Goal: Find specific page/section

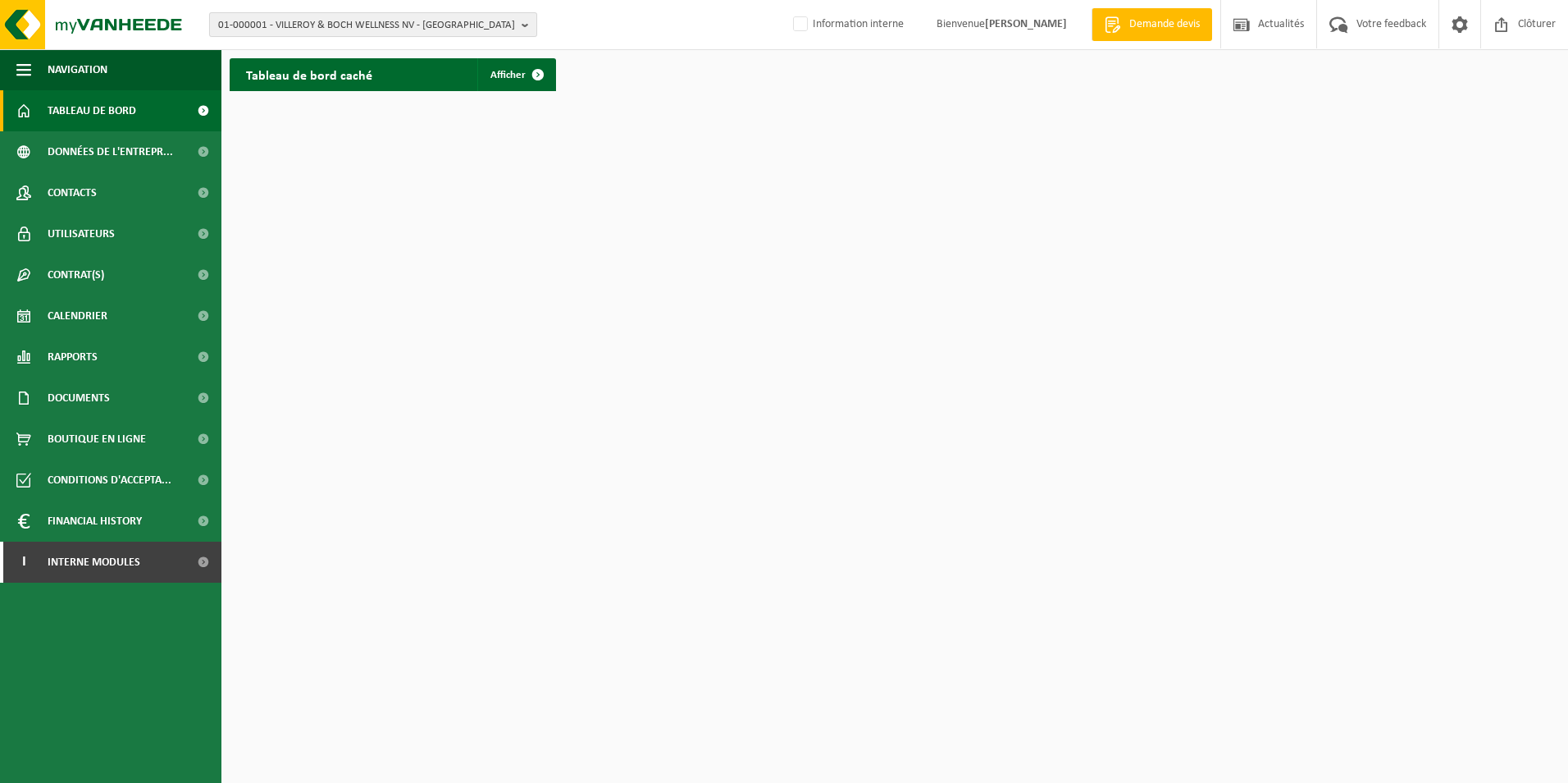
click at [414, 24] on span "01-000001 - VILLEROY & BOCH WELLNESS NV - ROESELARE" at bounding box center [366, 26] width 296 height 25
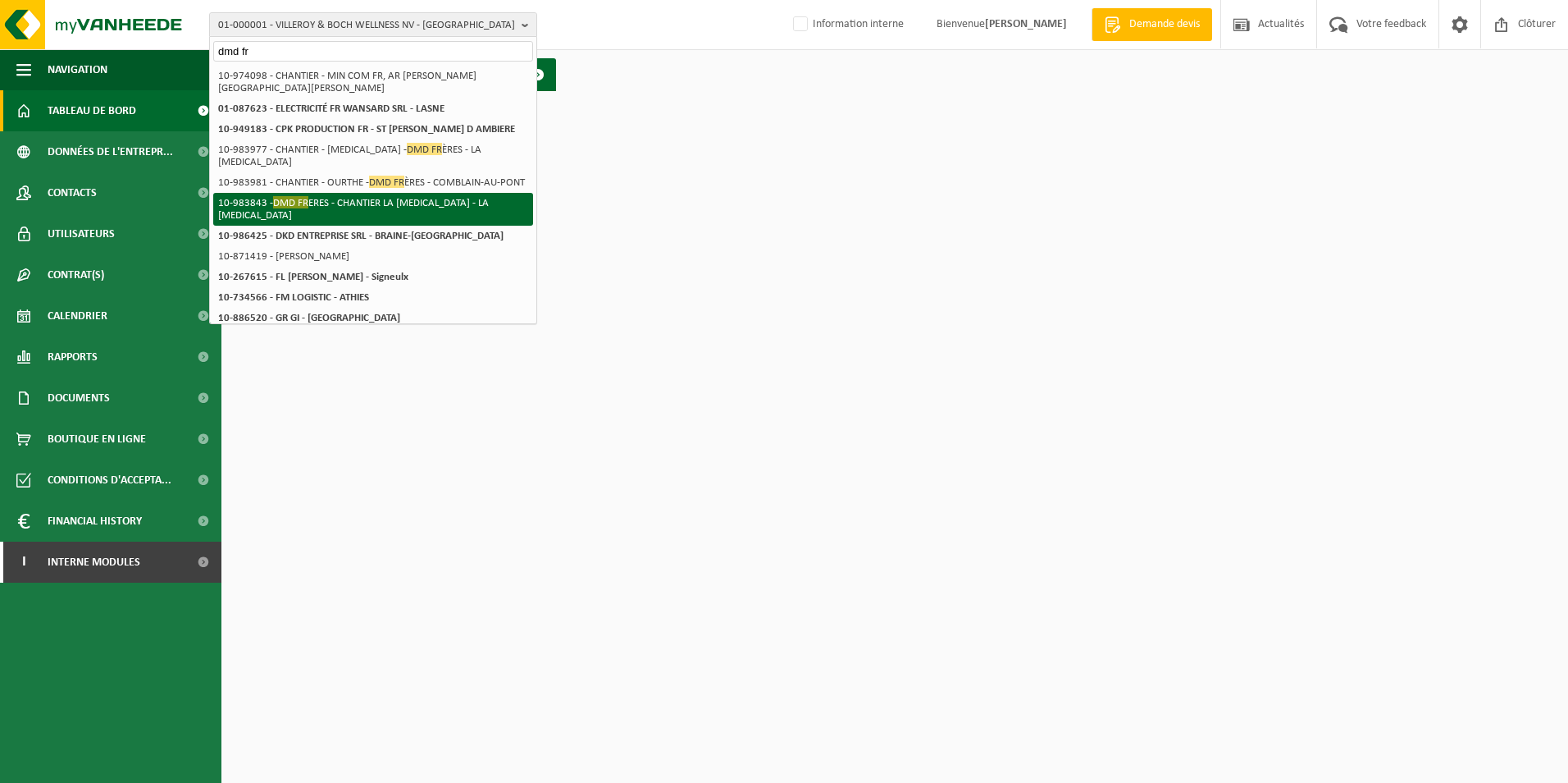
type input "dmd fr"
click at [355, 199] on li "10-983843 - DMD FR ERES - CHANTIER LA CALAMINE - LA CALAMINE" at bounding box center [374, 209] width 320 height 32
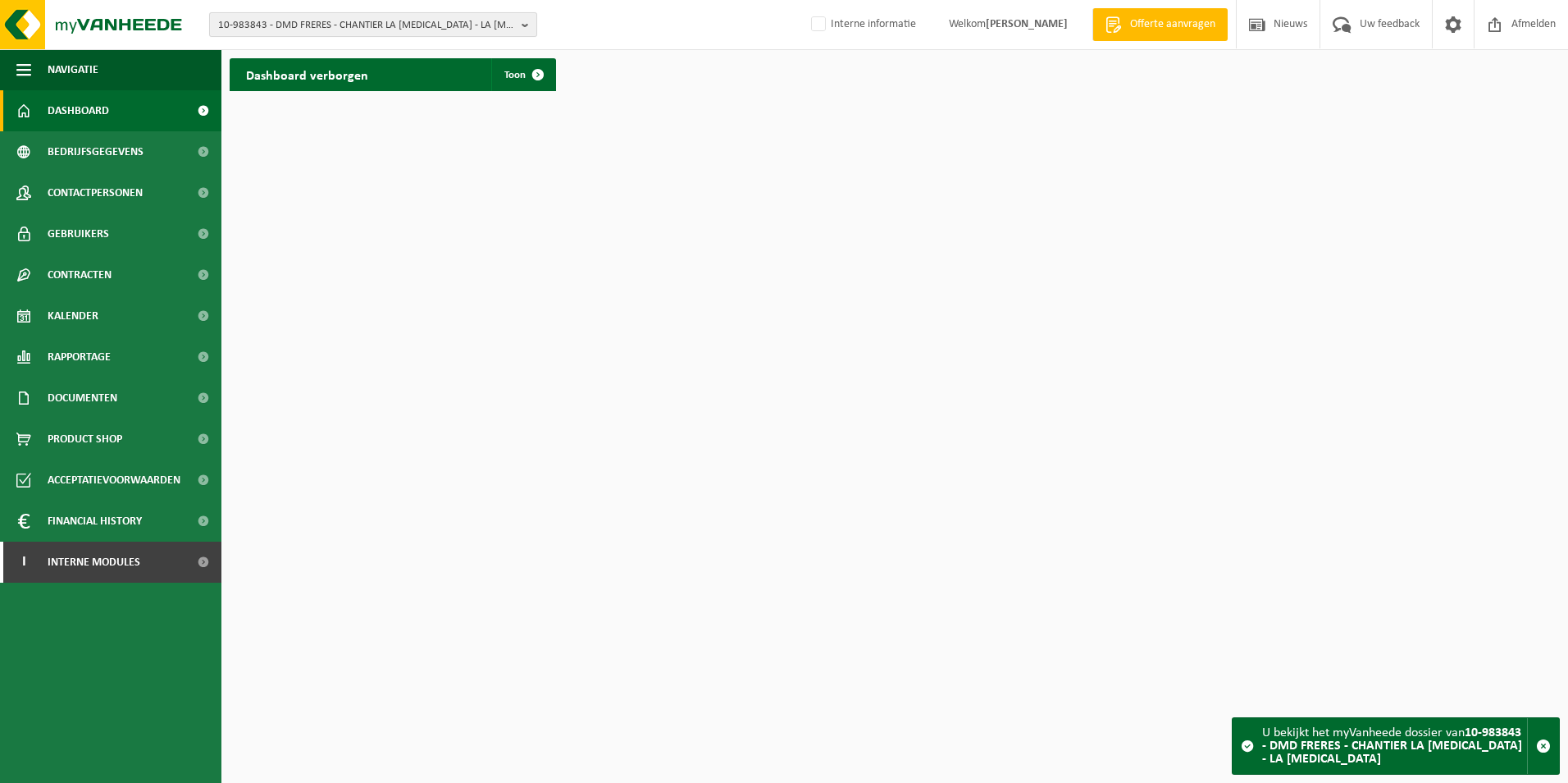
click at [337, 32] on span "10-983843 - DMD FRERES - CHANTIER LA CALAMINE - LA CALAMINE" at bounding box center [366, 26] width 296 height 25
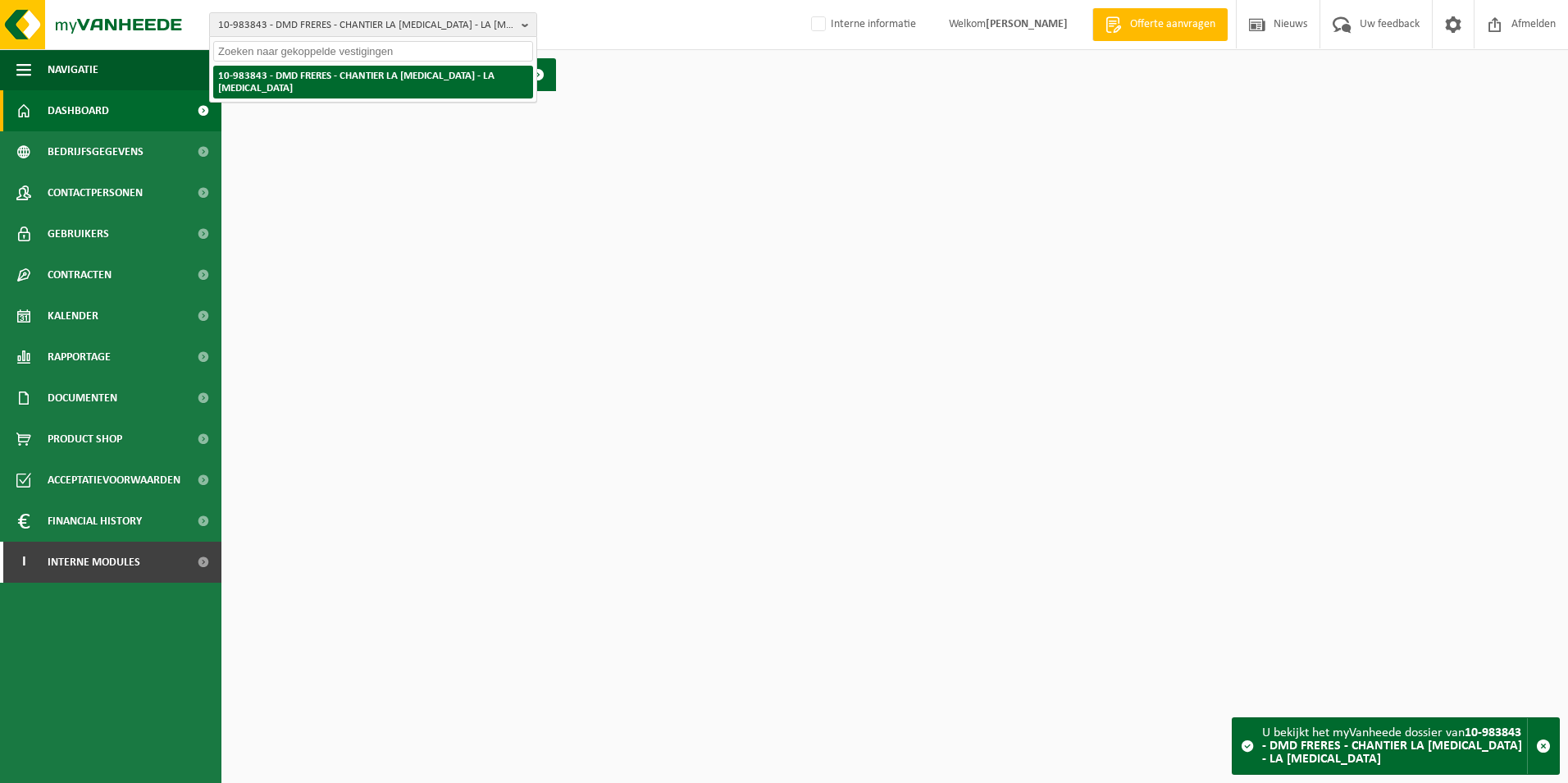
click at [344, 73] on li "10-983843 - DMD FRERES - CHANTIER LA CALAMINE - LA CALAMINE" at bounding box center [374, 82] width 320 height 32
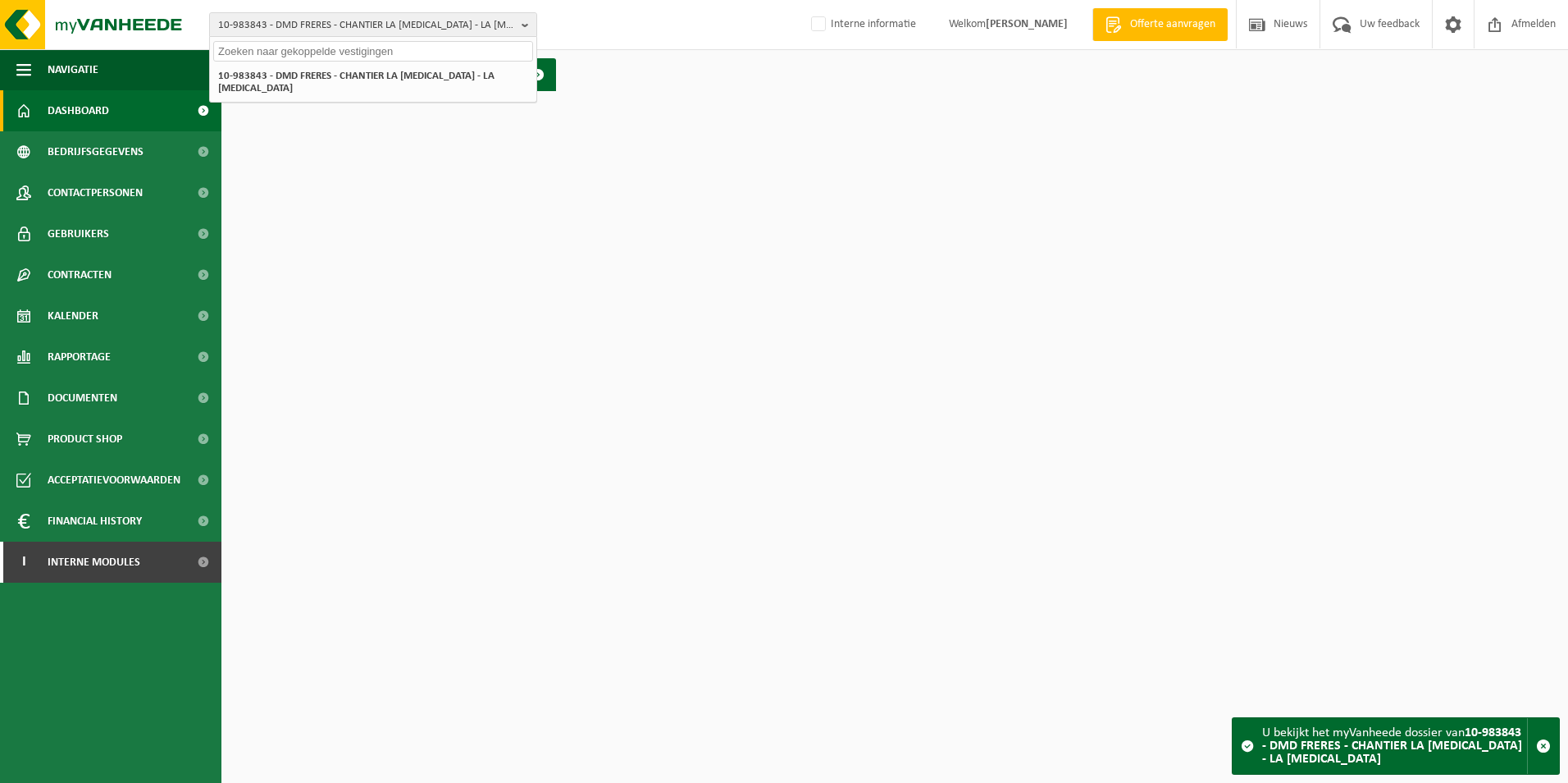
click at [339, 146] on html "10-983843 - DMD FRERES - CHANTIER LA CALAMINE - LA CALAMINE 10-983843 - DMD FRE…" at bounding box center [784, 391] width 1568 height 783
click at [409, 50] on input "text" at bounding box center [374, 52] width 320 height 21
paste input "10-979660"
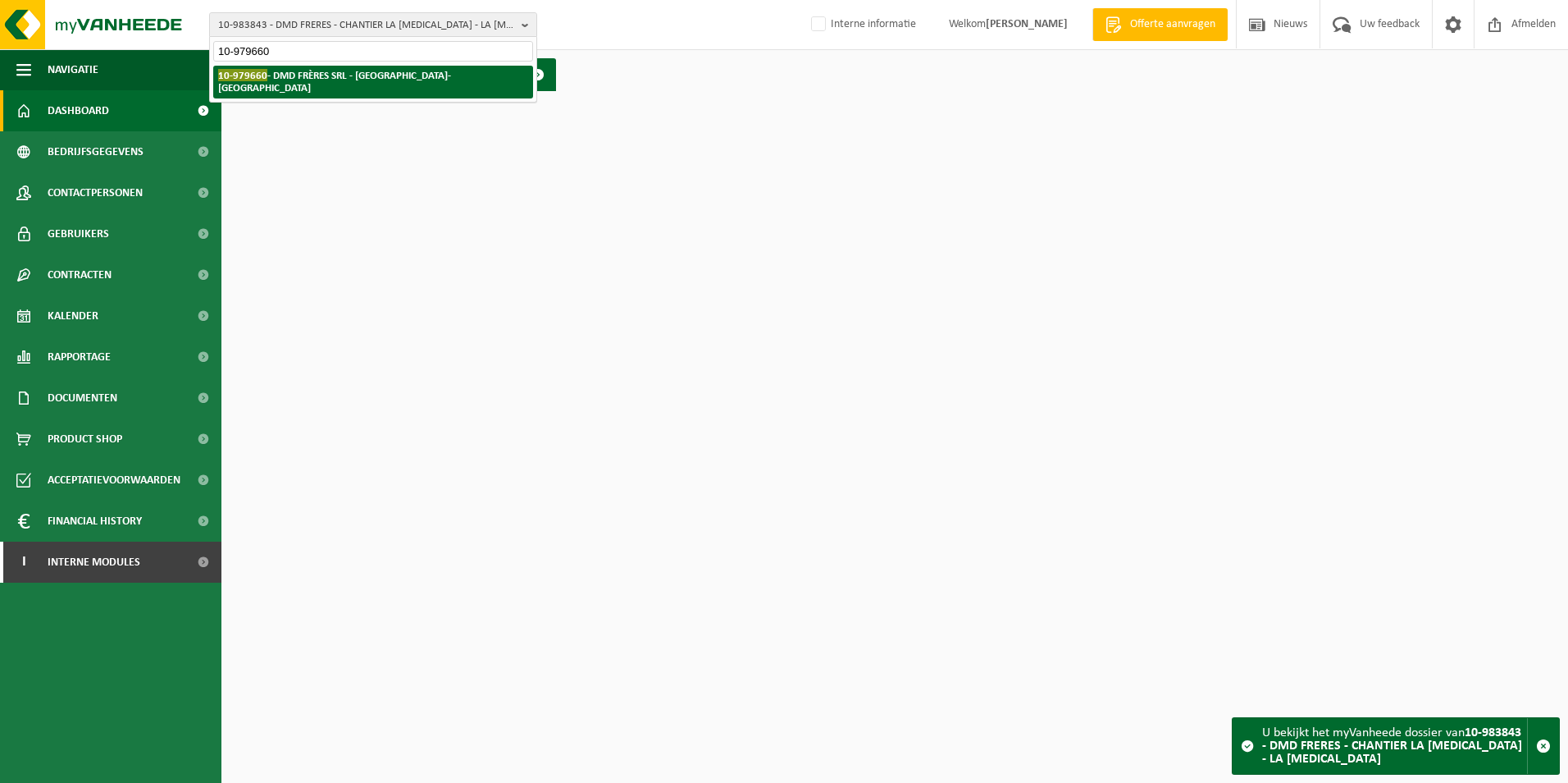
type input "10-979660"
click at [390, 78] on strong "10-979660 - DMD FRÈRES SRL - JEMEPPE-SUR-MEUSE" at bounding box center [335, 81] width 233 height 25
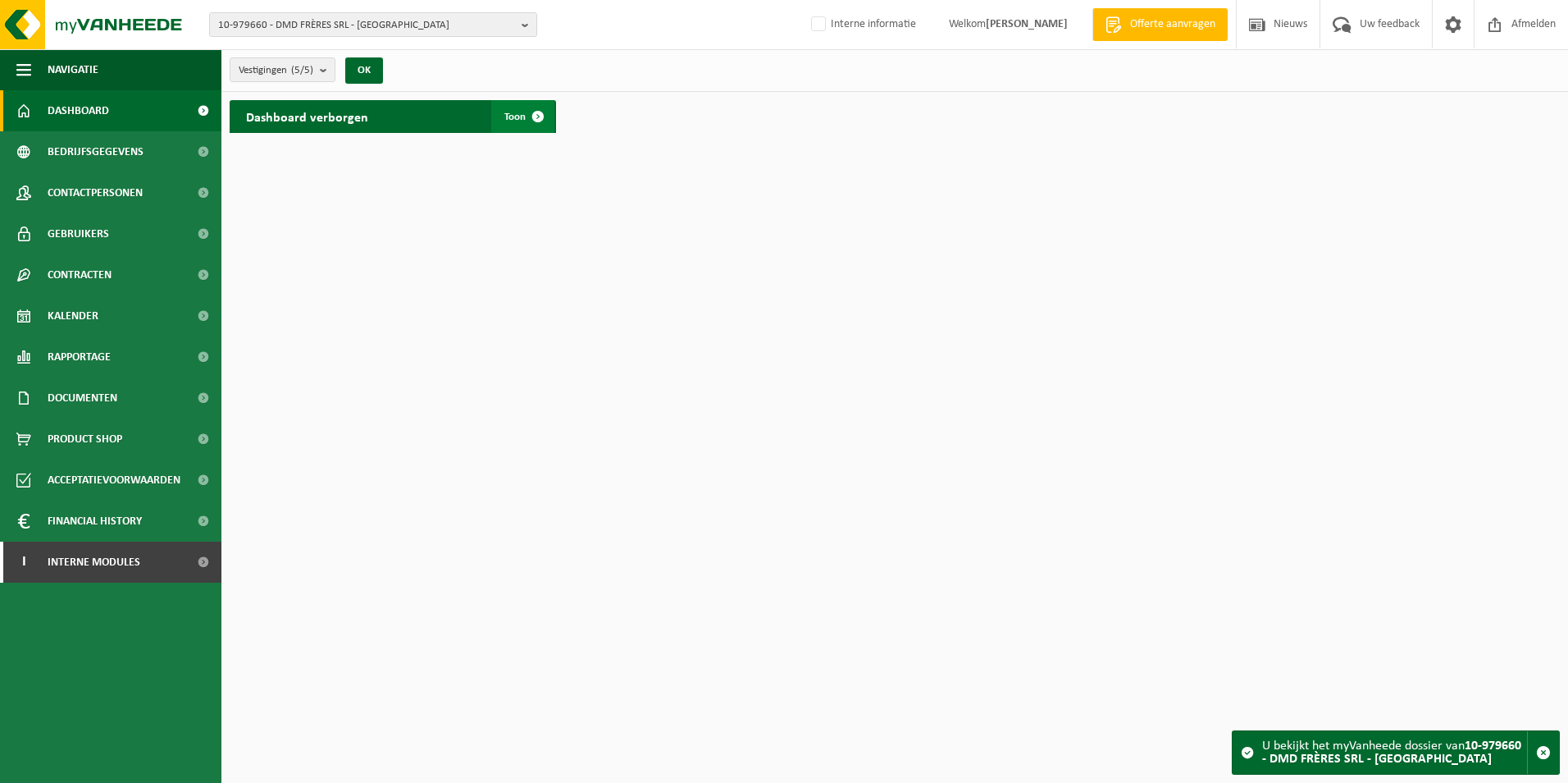
click at [510, 113] on span "Toon" at bounding box center [515, 116] width 21 height 10
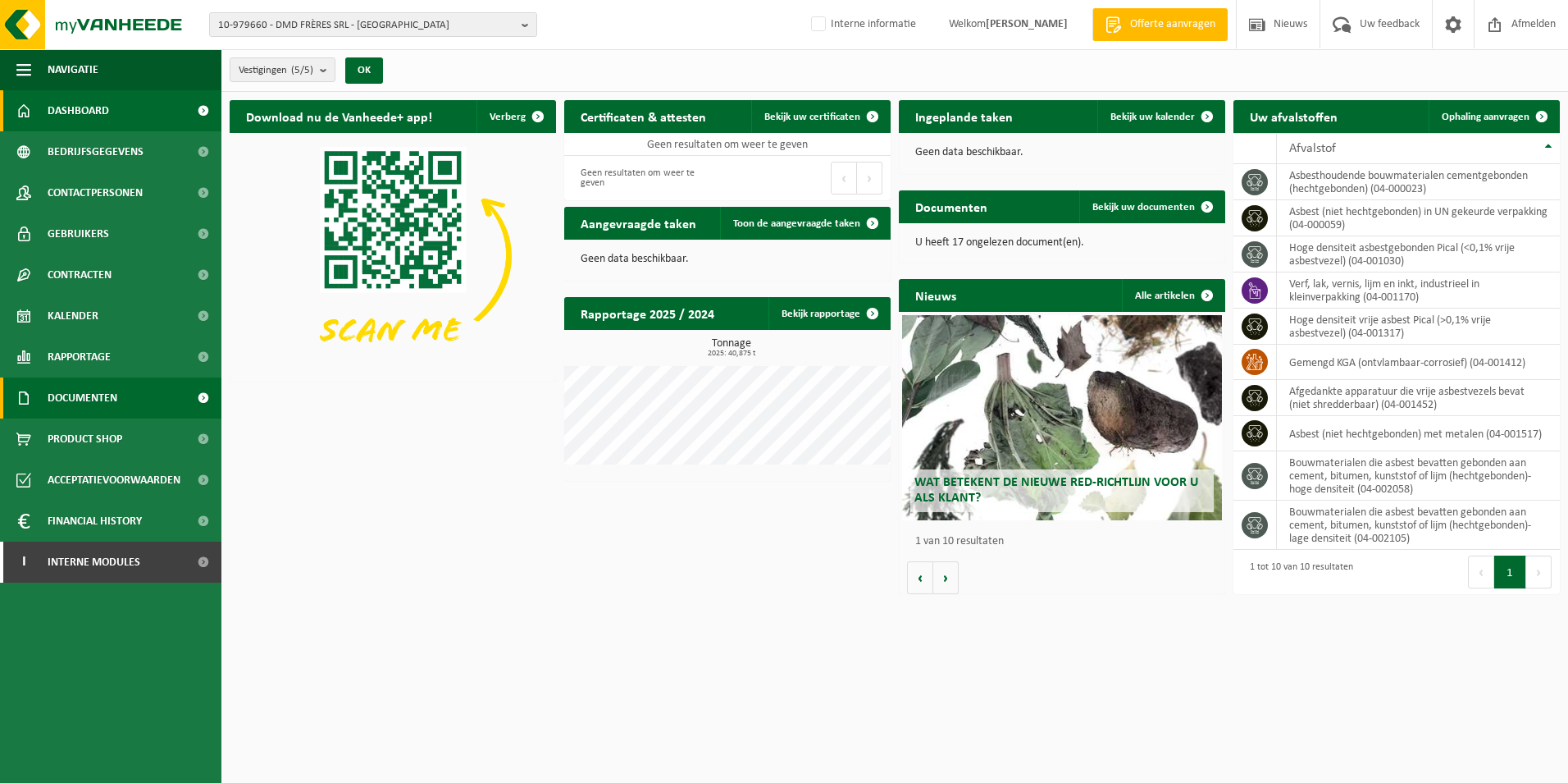
click at [70, 408] on span "Documenten" at bounding box center [82, 398] width 70 height 41
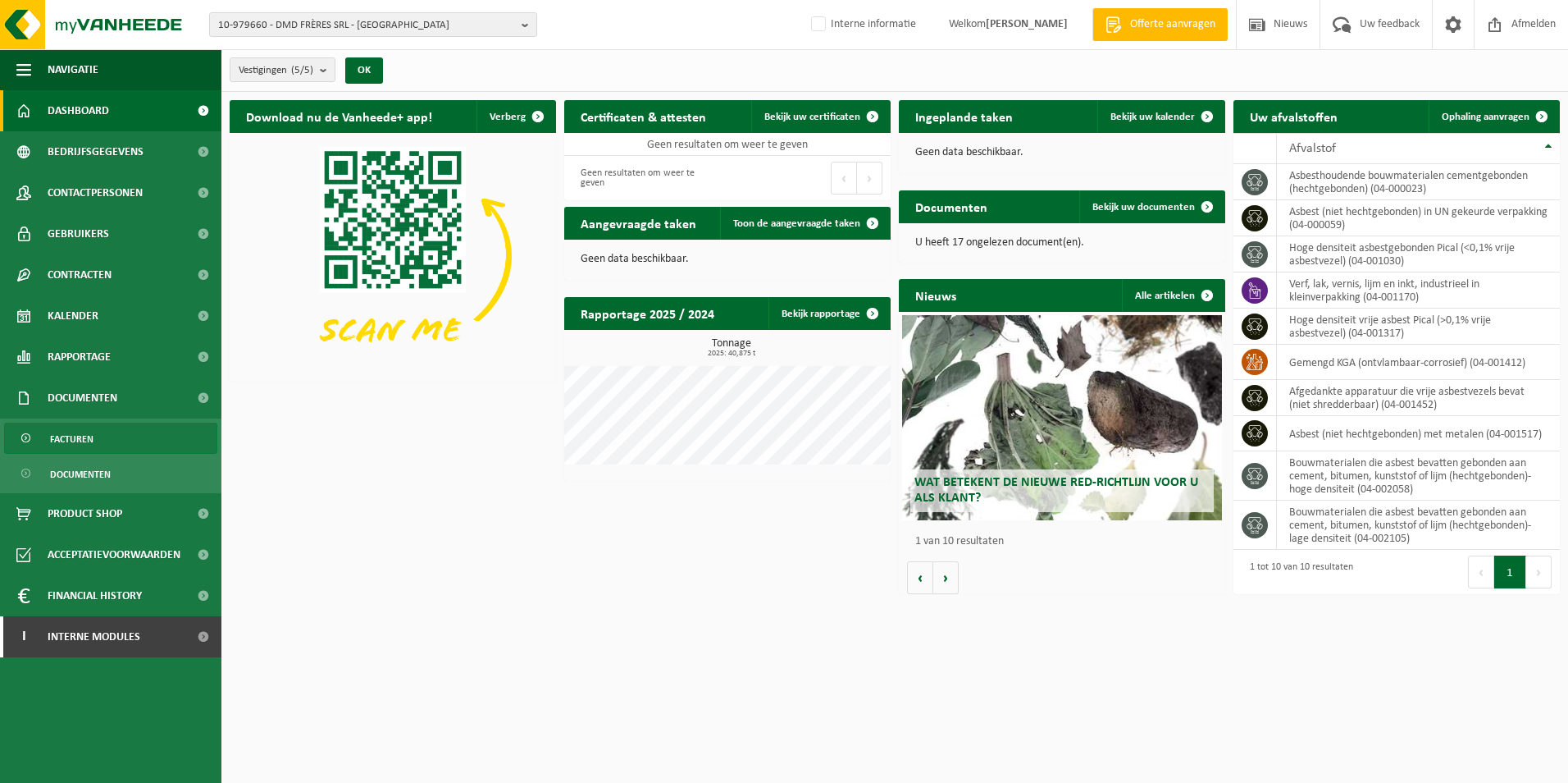
click at [73, 441] on span "Facturen" at bounding box center [71, 439] width 44 height 31
